Goal: Entertainment & Leisure: Consume media (video, audio)

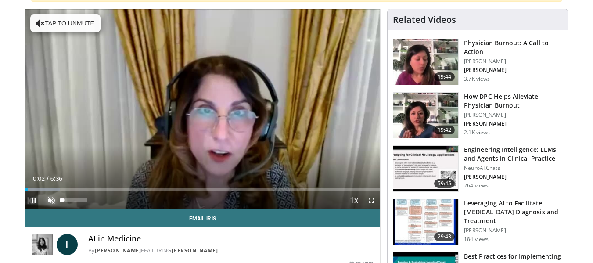
click at [52, 198] on span "Video Player" at bounding box center [52, 200] width 18 height 18
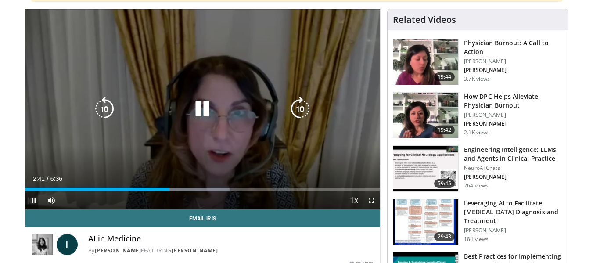
click at [203, 106] on icon "Video Player" at bounding box center [202, 109] width 25 height 25
